Goal: Task Accomplishment & Management: Use online tool/utility

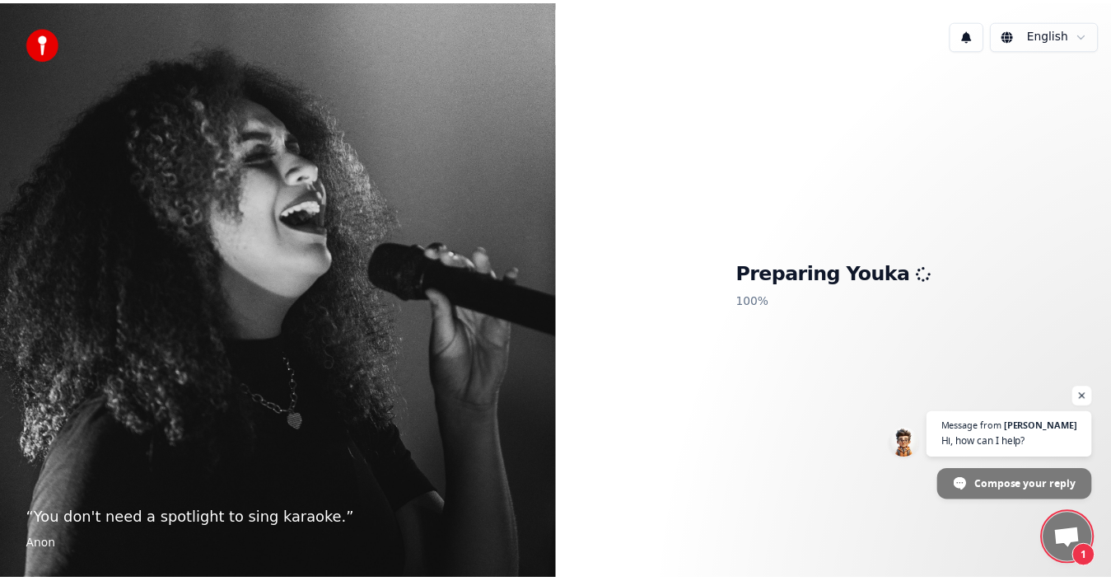
scroll to position [40, 0]
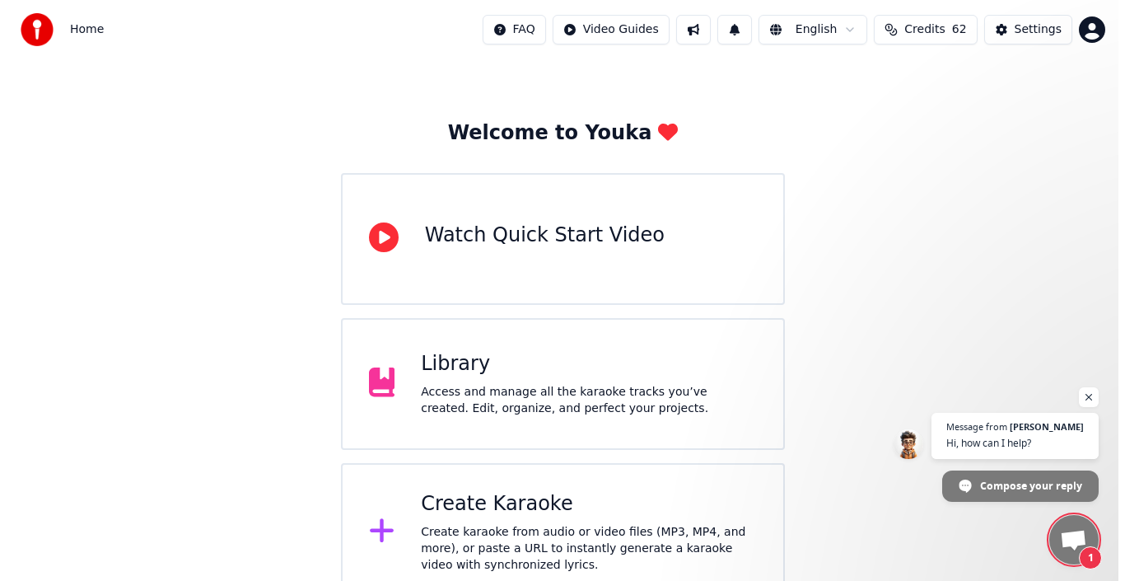
scroll to position [37, 0]
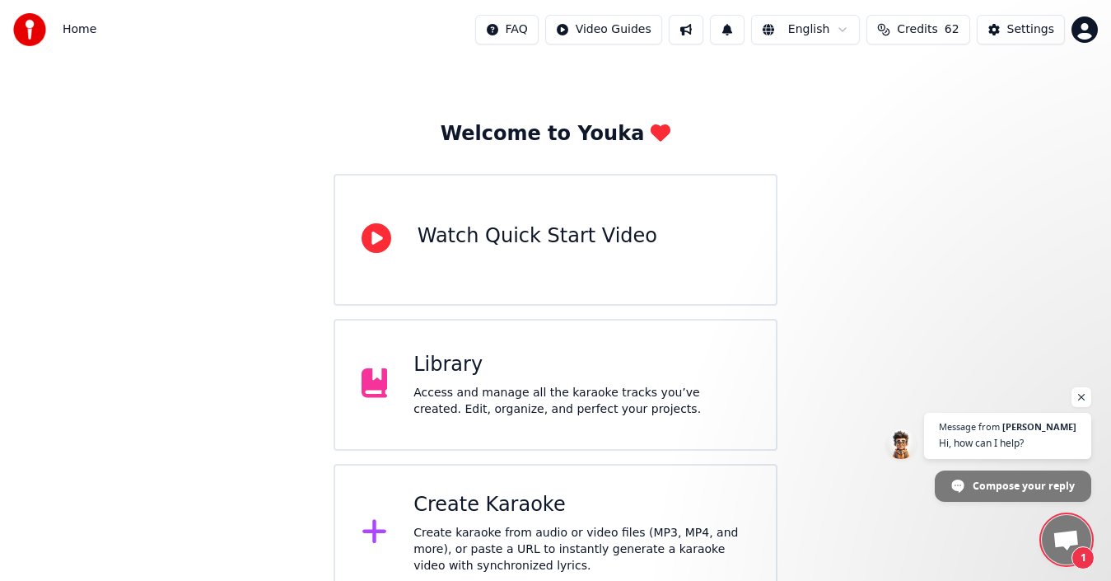
click at [551, 506] on div "Create Karaoke" at bounding box center [581, 505] width 336 height 26
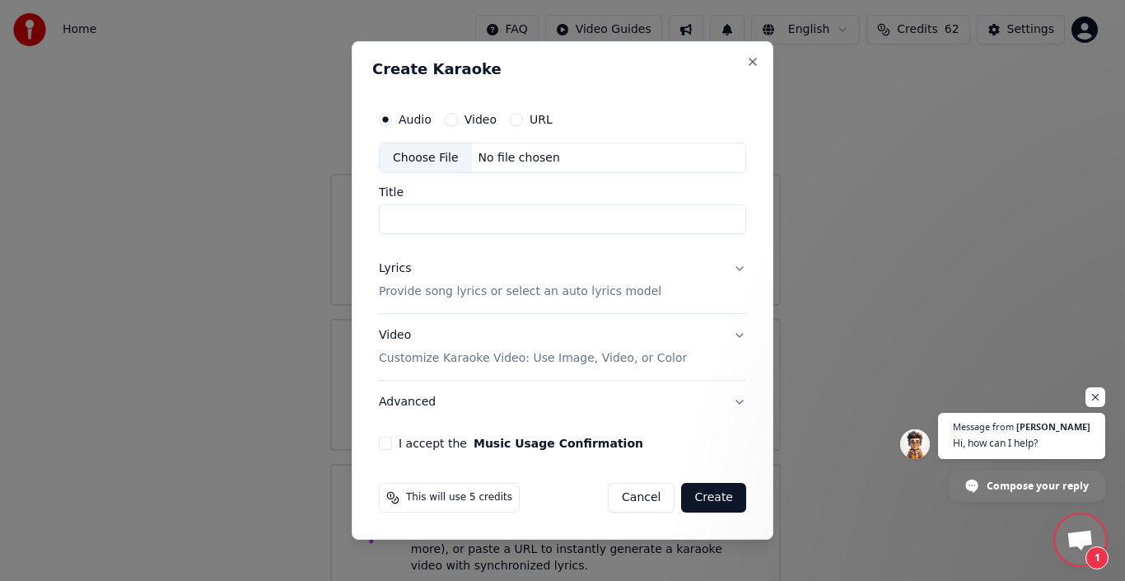
click at [399, 147] on div "Choose File" at bounding box center [426, 158] width 92 height 30
type input "**********"
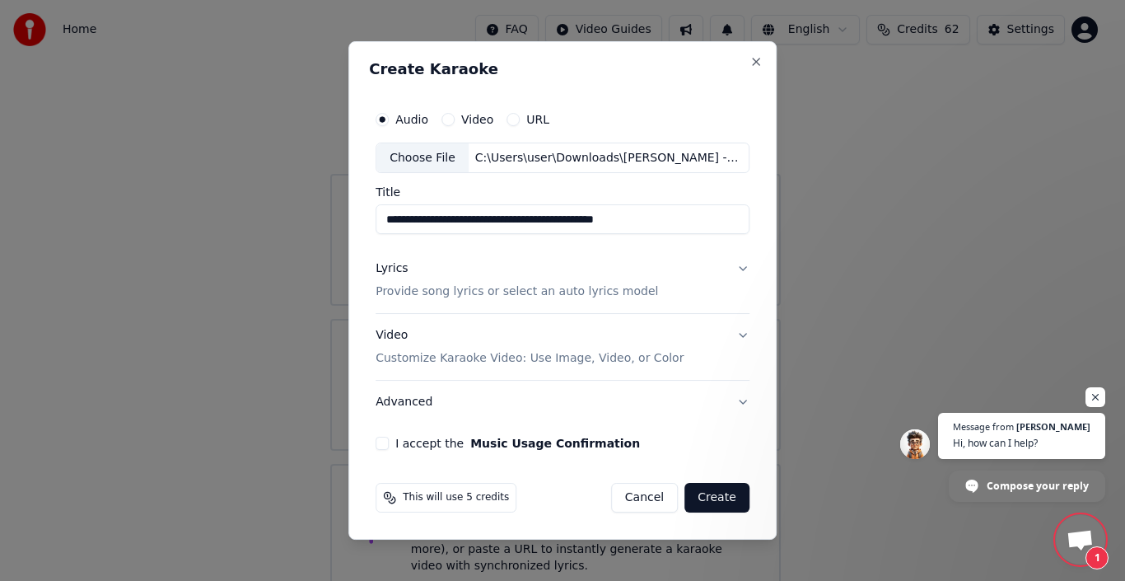
click at [547, 357] on p "Customize Karaoke Video: Use Image, Video, or Color" at bounding box center [530, 358] width 308 height 16
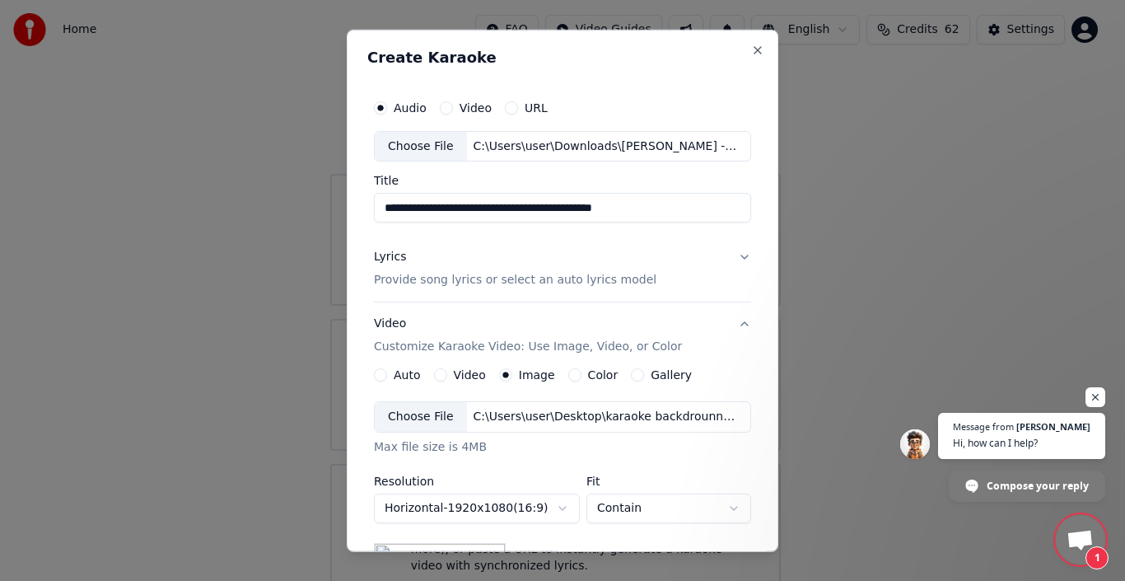
click at [441, 411] on div "Choose File" at bounding box center [421, 417] width 92 height 30
click at [418, 276] on p "Provide song lyrics or select an auto lyrics model" at bounding box center [515, 280] width 282 height 16
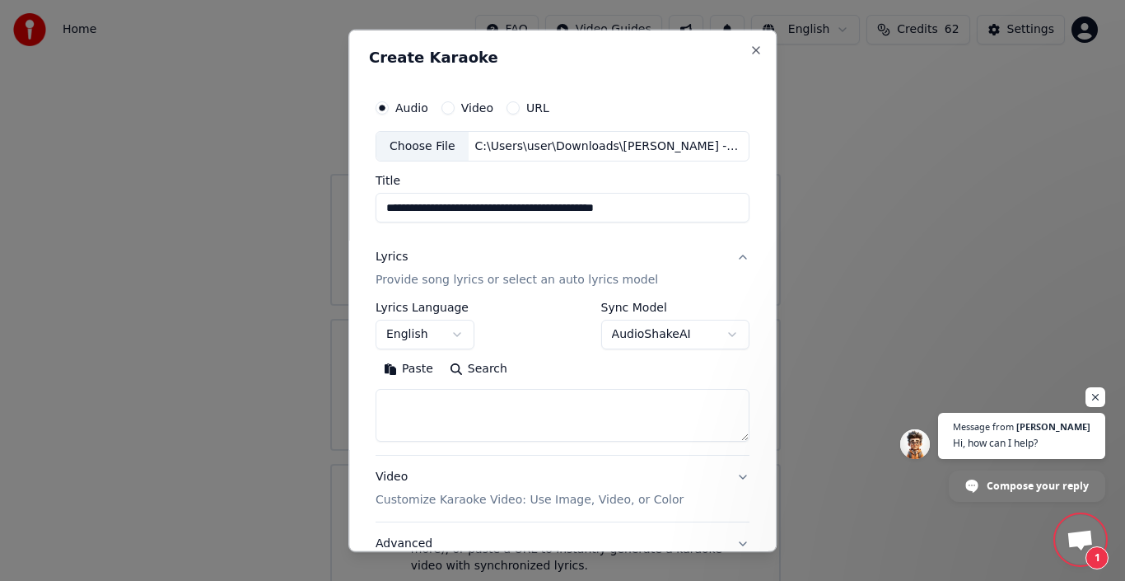
click at [441, 413] on textarea at bounding box center [563, 415] width 374 height 53
paste textarea "**********"
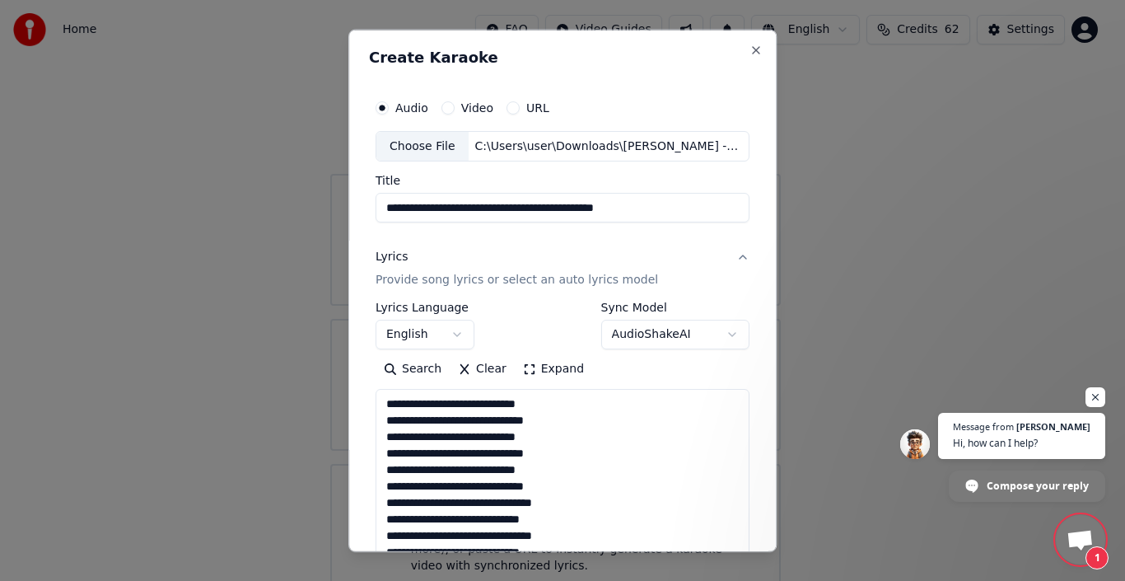
scroll to position [597, 0]
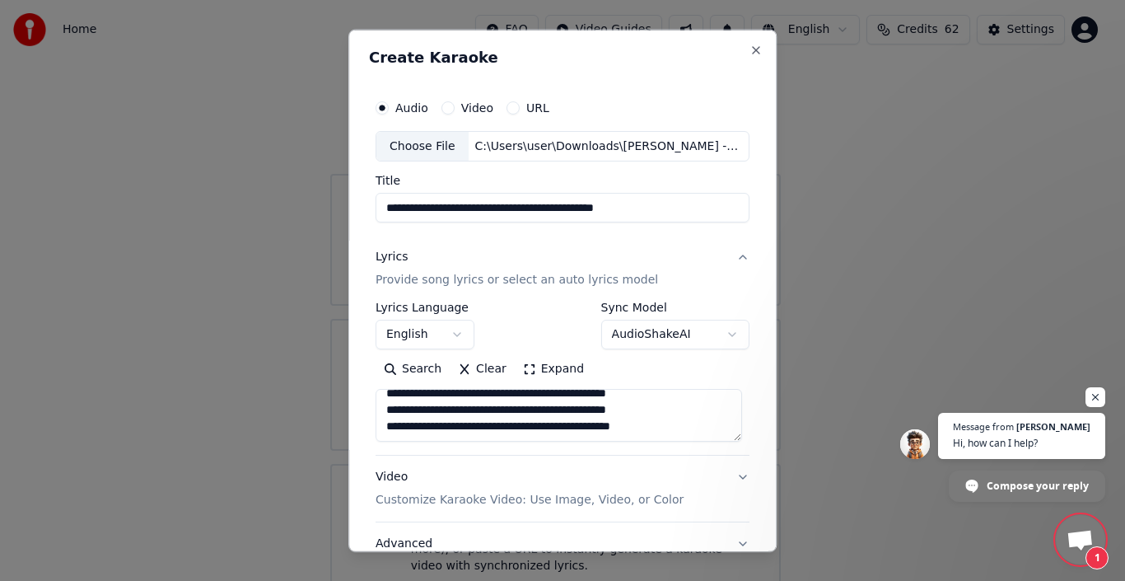
type textarea "**********"
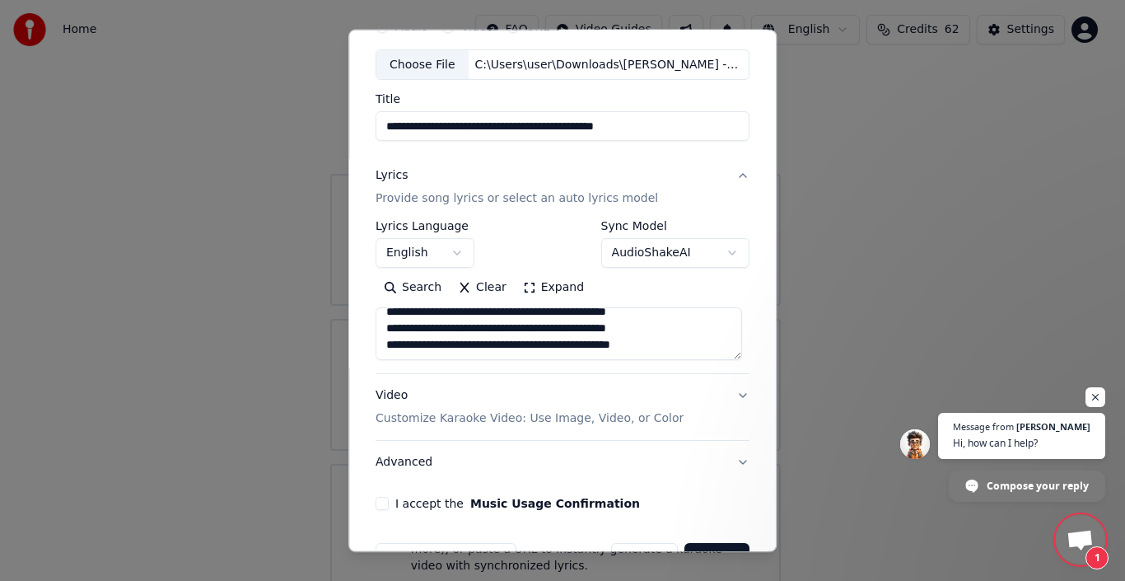
scroll to position [129, 0]
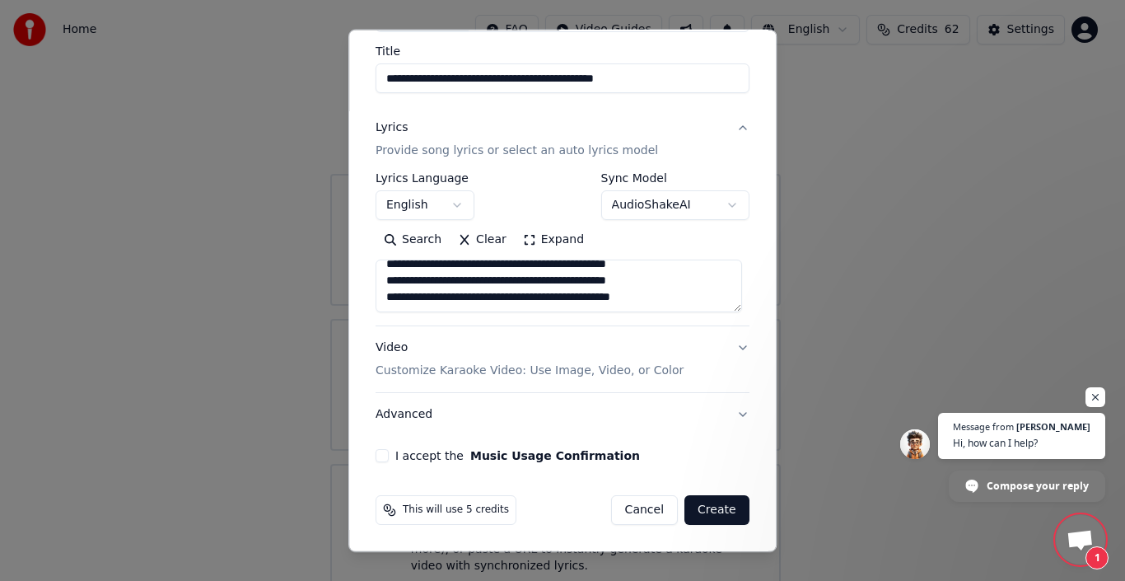
click at [388, 457] on div "I accept the Music Usage Confirmation" at bounding box center [563, 455] width 374 height 13
click at [380, 455] on button "I accept the Music Usage Confirmation" at bounding box center [382, 455] width 13 height 13
click at [559, 436] on div "**********" at bounding box center [562, 212] width 387 height 514
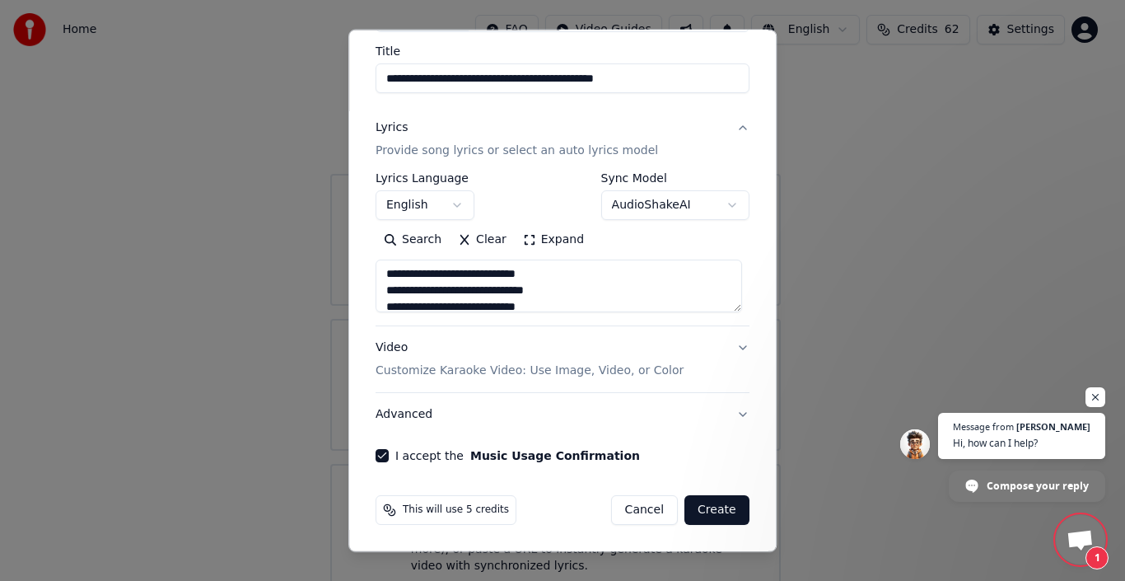
scroll to position [0, 0]
click at [718, 514] on button "Create" at bounding box center [716, 510] width 65 height 30
select select
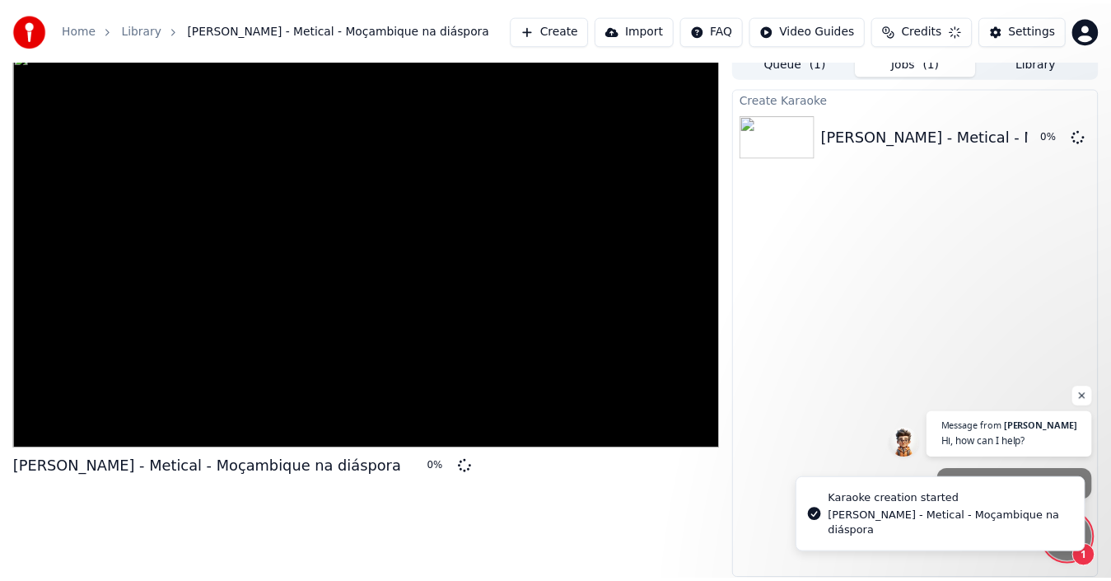
scroll to position [12, 0]
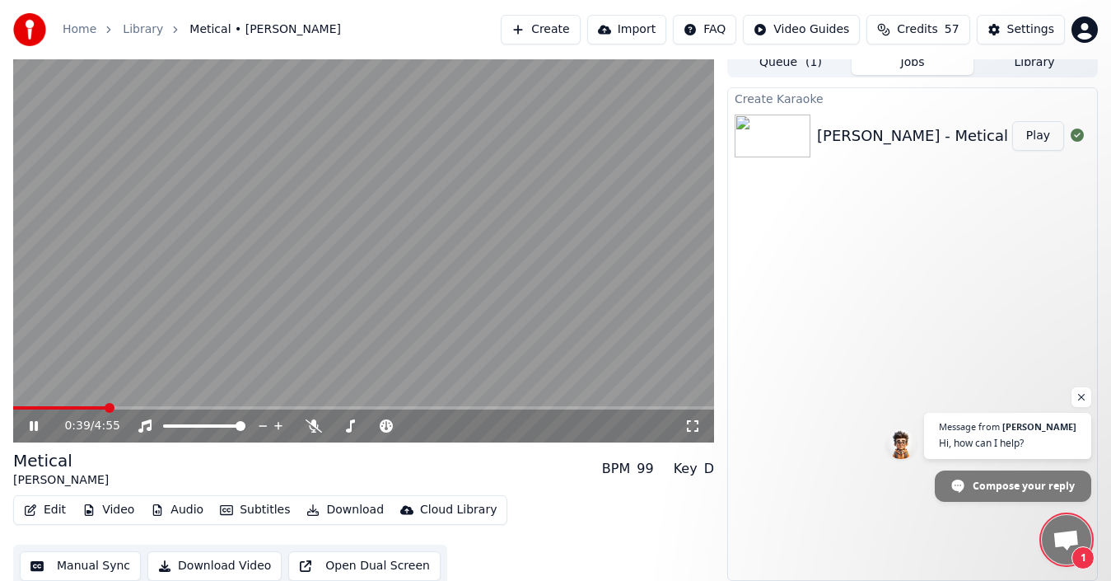
click at [35, 409] on div "0:39 / 4:55" at bounding box center [363, 425] width 701 height 33
click at [21, 407] on span at bounding box center [16, 407] width 7 height 3
click at [55, 404] on video at bounding box center [363, 245] width 701 height 394
click at [47, 404] on video at bounding box center [363, 245] width 701 height 394
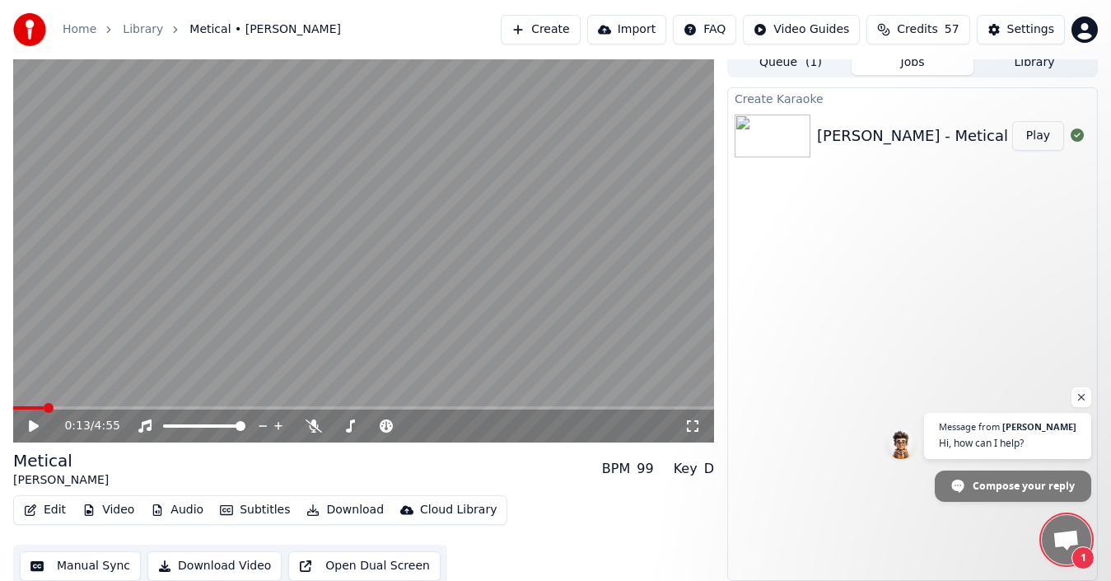
click at [43, 408] on span at bounding box center [28, 407] width 30 height 3
click at [35, 426] on icon at bounding box center [34, 426] width 10 height 12
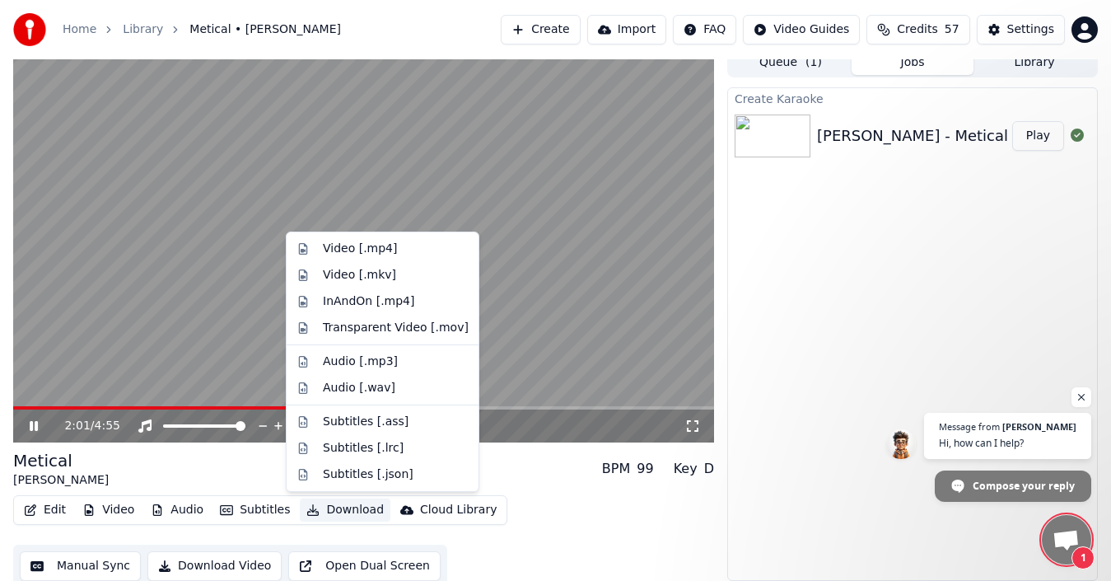
click at [330, 515] on button "Download" at bounding box center [345, 509] width 91 height 23
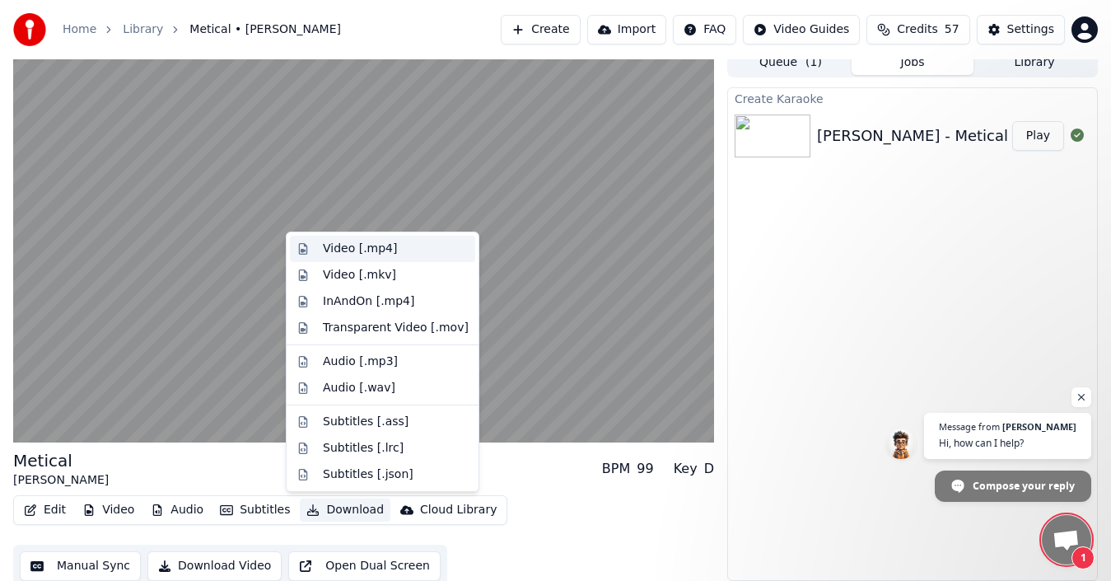
click at [344, 252] on div "Video [.mp4]" at bounding box center [360, 248] width 74 height 16
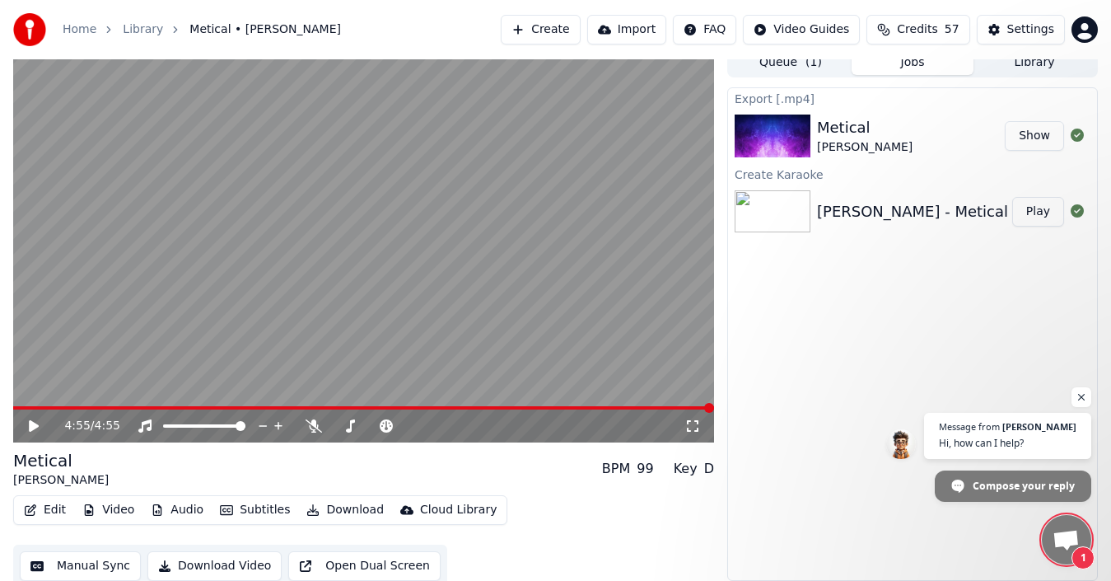
click at [1030, 138] on button "Show" at bounding box center [1034, 136] width 59 height 30
